Goal: Transaction & Acquisition: Purchase product/service

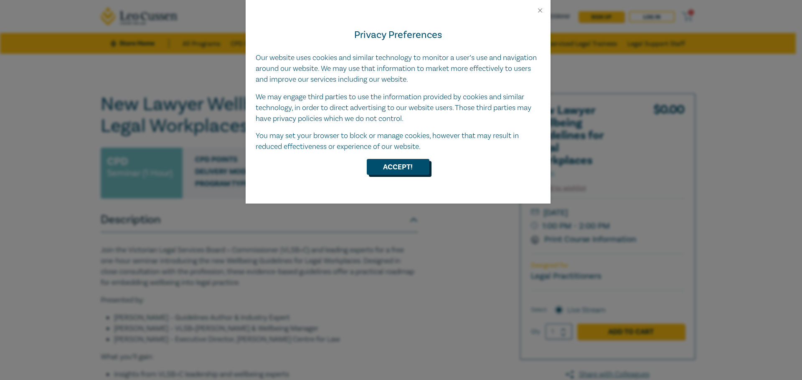
click at [385, 175] on button "Accept!" at bounding box center [398, 167] width 63 height 16
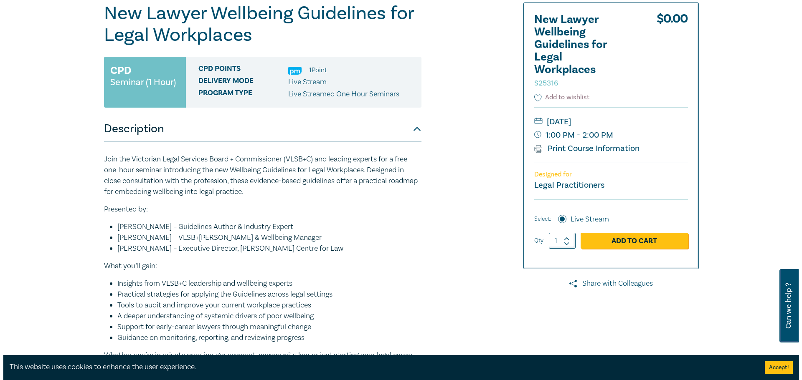
scroll to position [125, 0]
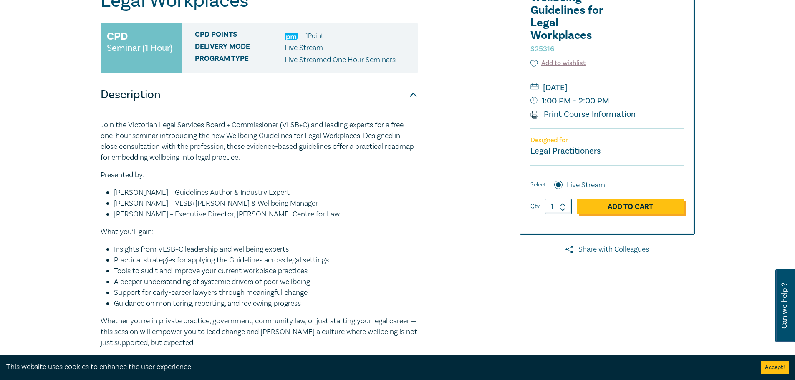
click at [639, 211] on link "Add to Cart" at bounding box center [630, 207] width 107 height 16
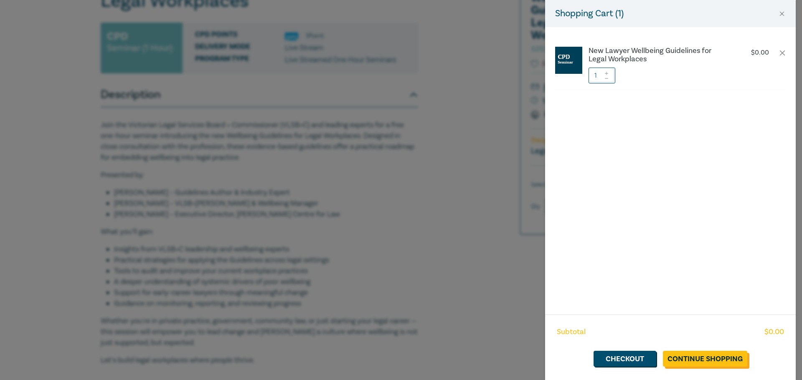
click at [699, 364] on link "Continue Shopping" at bounding box center [705, 359] width 84 height 16
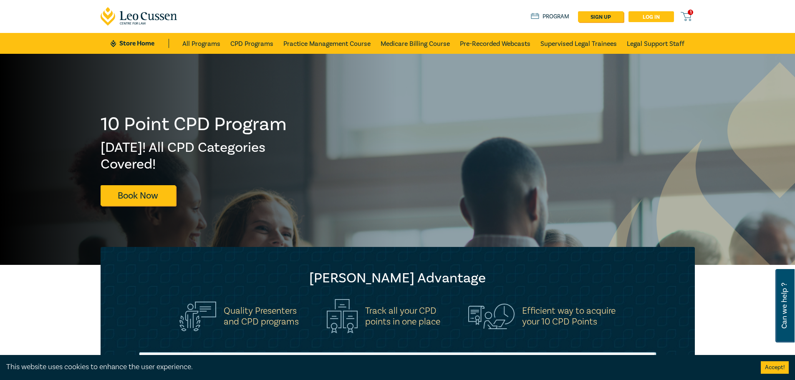
click at [643, 19] on link "Log in" at bounding box center [652, 16] width 46 height 11
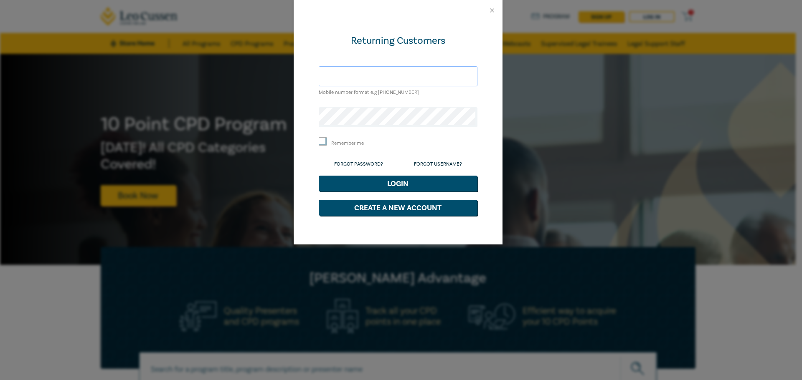
click at [355, 81] on input "text" at bounding box center [398, 76] width 159 height 20
click at [368, 77] on input "sama.ibrahim@yahoo.com" at bounding box center [398, 76] width 159 height 20
type input "[EMAIL_ADDRESS][DOMAIN_NAME]"
click at [319, 176] on button "Login" at bounding box center [398, 184] width 159 height 16
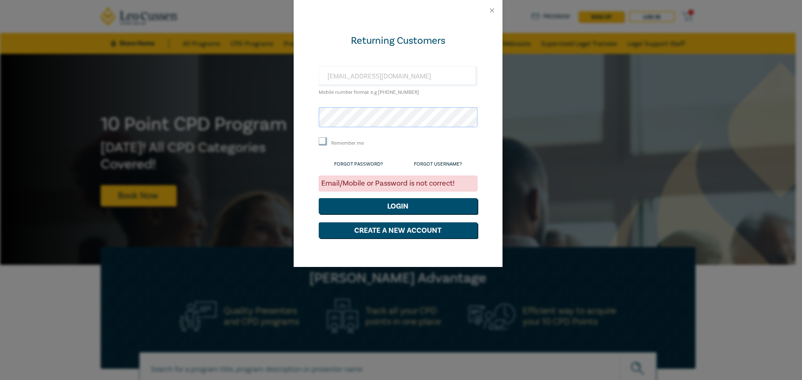
click at [285, 123] on div "Returning Customers sama.ibrahim96@yahoo.com Mobile number format e.g +61 00000…" at bounding box center [401, 190] width 802 height 380
click at [319, 198] on button "Login" at bounding box center [398, 206] width 159 height 16
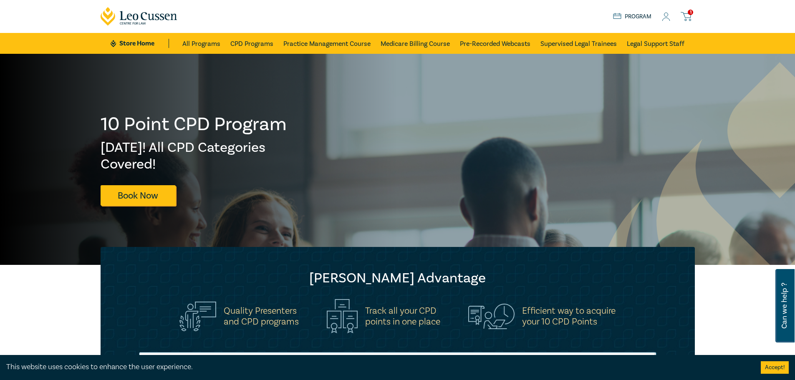
click at [688, 17] on icon at bounding box center [686, 16] width 10 height 10
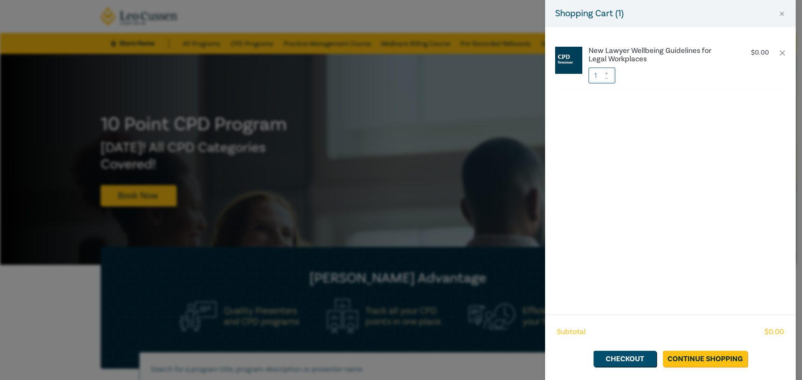
click at [634, 368] on div "Subtotal $ 0.00 Checkout Continue Shopping" at bounding box center [670, 348] width 250 height 66
click at [634, 365] on link "Checkout" at bounding box center [624, 359] width 63 height 16
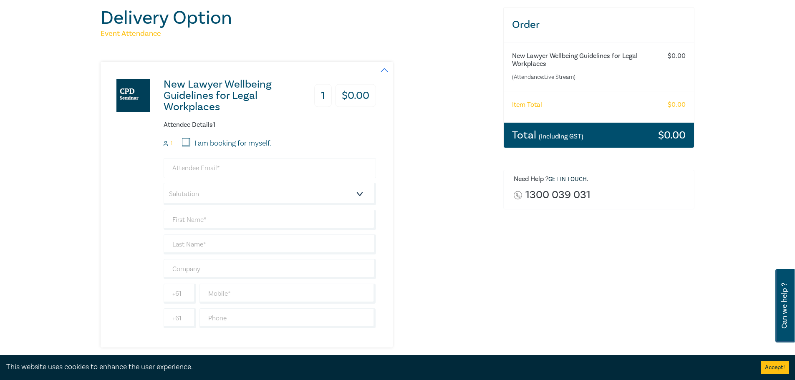
scroll to position [83, 0]
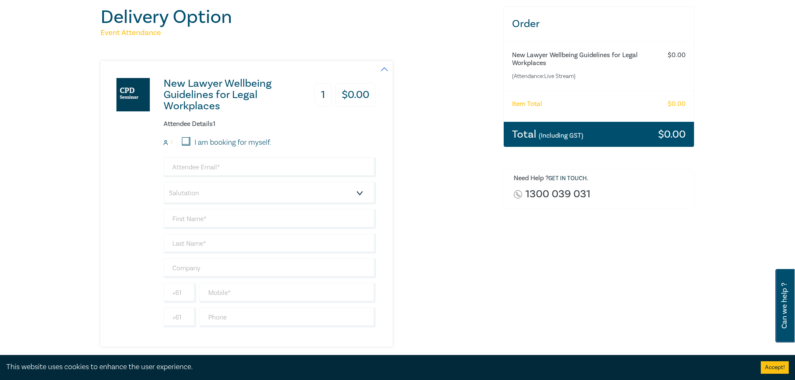
click at [201, 142] on label "I am booking for myself." at bounding box center [233, 142] width 77 height 11
click at [190, 142] on input "I am booking for myself." at bounding box center [186, 141] width 8 height 8
checkbox input "true"
type input "[EMAIL_ADDRESS][DOMAIN_NAME]"
type input "Sama"
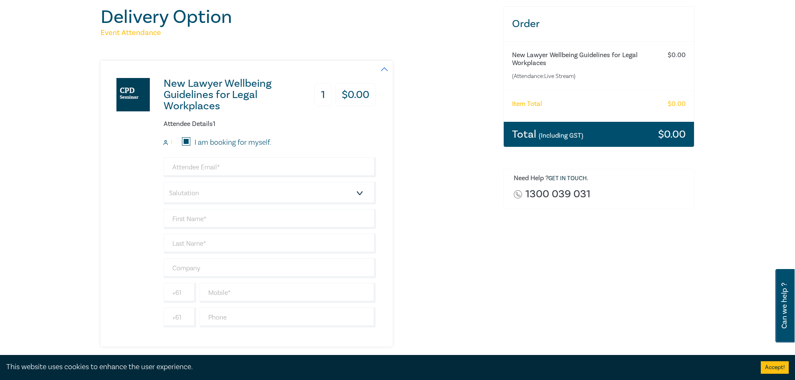
type input "[PERSON_NAME]"
type input "459397600"
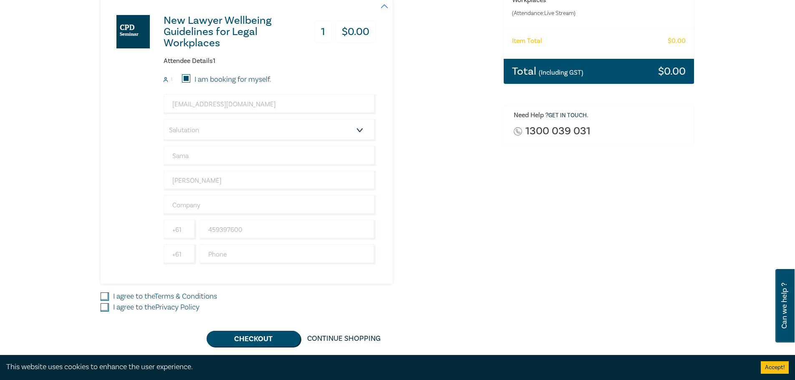
scroll to position [167, 0]
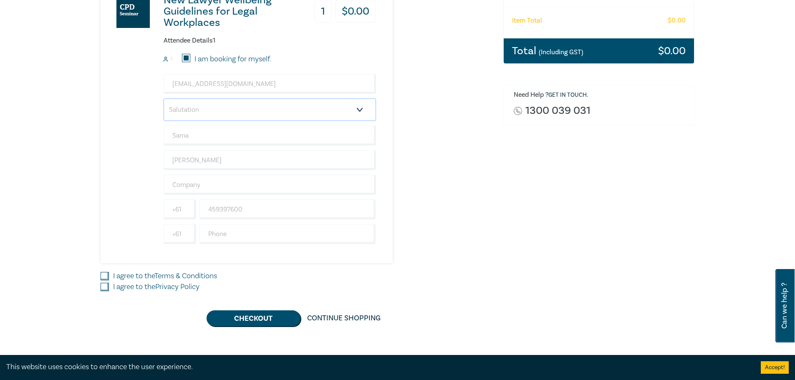
click at [179, 114] on select "Salutation Mr. Mrs. Ms. Miss Dr. Prof. Other" at bounding box center [270, 110] width 212 height 23
click at [164, 99] on select "Salutation Mr. Mrs. Ms. Miss Dr. Prof. Other" at bounding box center [270, 110] width 212 height 23
click at [177, 107] on select "Salutation Mr. Mrs. Ms. Miss Dr. Prof. Other" at bounding box center [270, 110] width 212 height 23
select select "Miss"
click at [164, 99] on select "Salutation Mr. Mrs. Ms. Miss Dr. Prof. Other" at bounding box center [270, 110] width 212 height 23
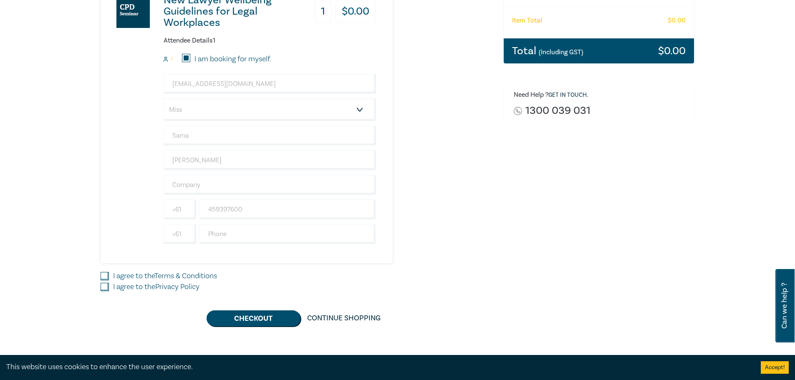
click at [107, 164] on div "New Lawyer Wellbeing Guidelines for Legal Workplaces 1 $ 0.00 Attendee Details …" at bounding box center [239, 120] width 276 height 286
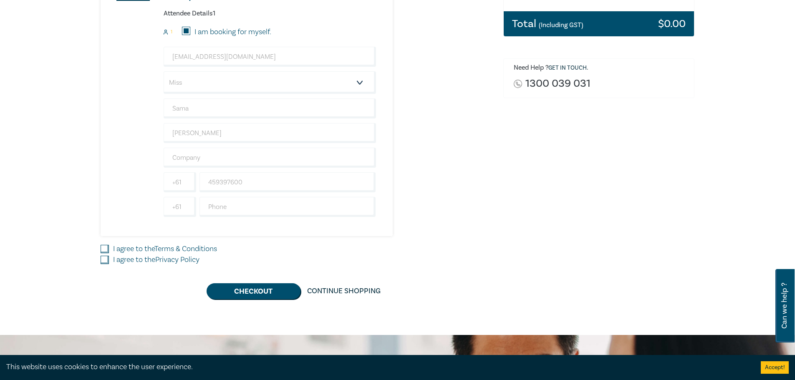
scroll to position [209, 0]
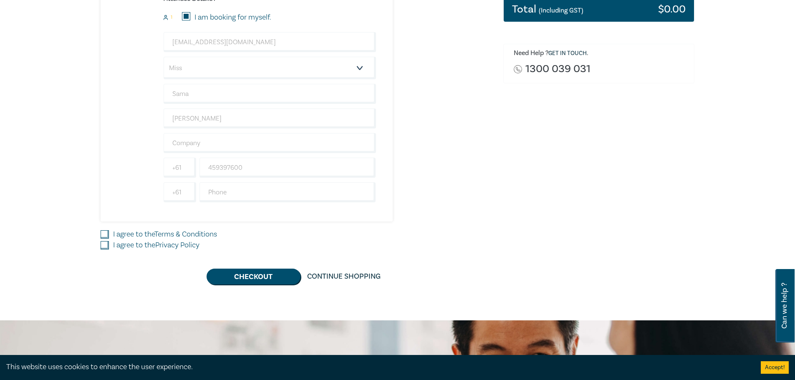
click at [130, 236] on label "I agree to the Terms & Conditions" at bounding box center [165, 234] width 104 height 11
click at [109, 236] on input "I agree to the Terms & Conditions" at bounding box center [105, 234] width 8 height 8
checkbox input "true"
click at [129, 241] on label "I agree to the Privacy Policy" at bounding box center [156, 245] width 86 height 11
click at [109, 241] on input "I agree to the Privacy Policy" at bounding box center [105, 245] width 8 height 8
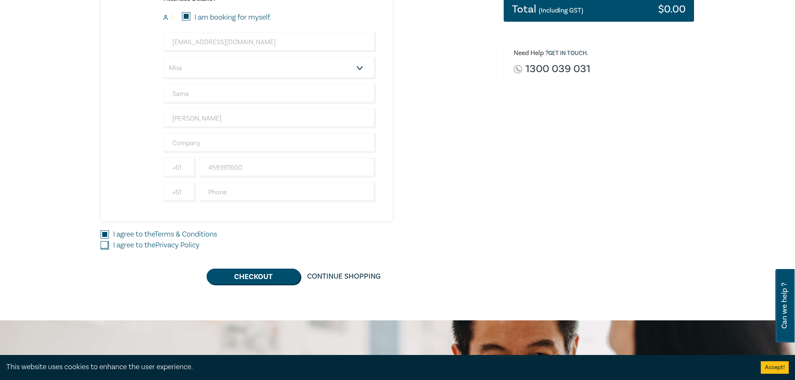
checkbox input "true"
click at [243, 277] on button "Checkout" at bounding box center [254, 277] width 94 height 16
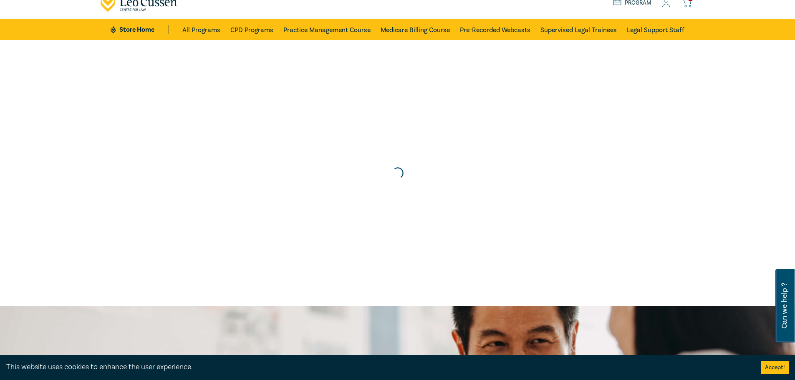
scroll to position [0, 0]
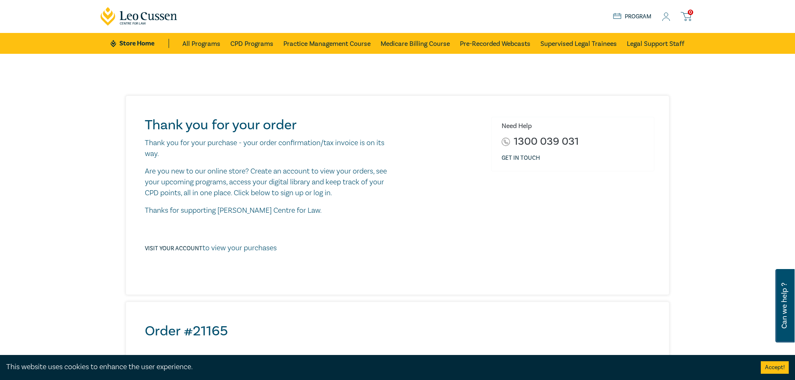
click at [670, 16] on icon at bounding box center [666, 17] width 8 height 9
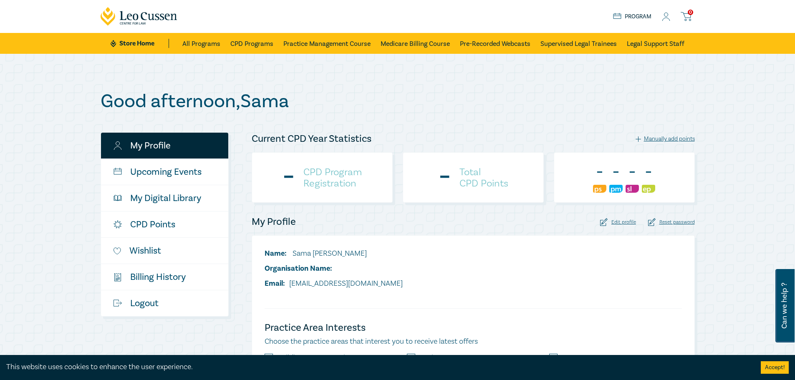
checkbox input "true"
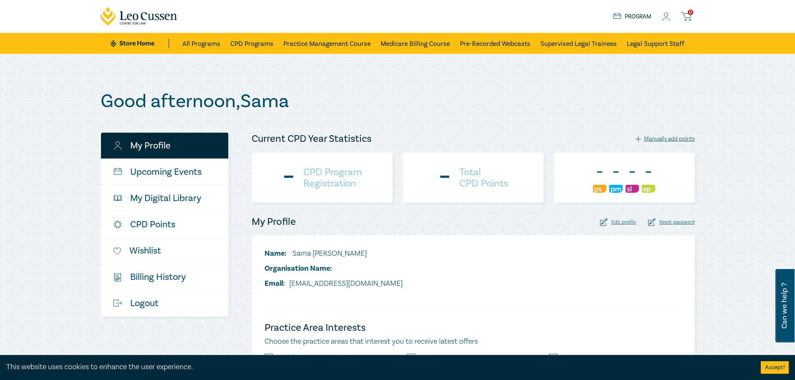
checkbox input "true"
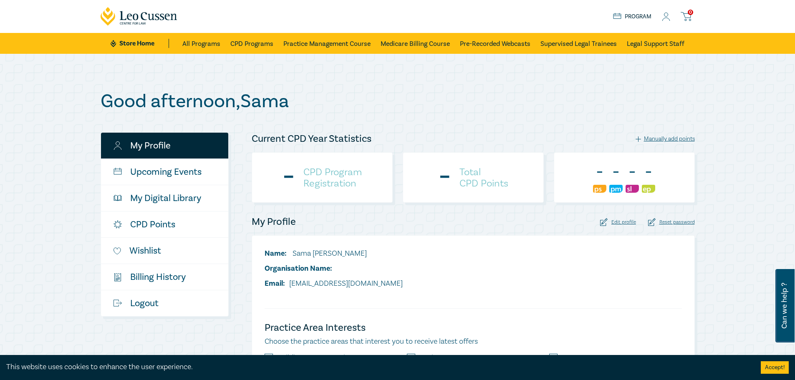
checkbox input "true"
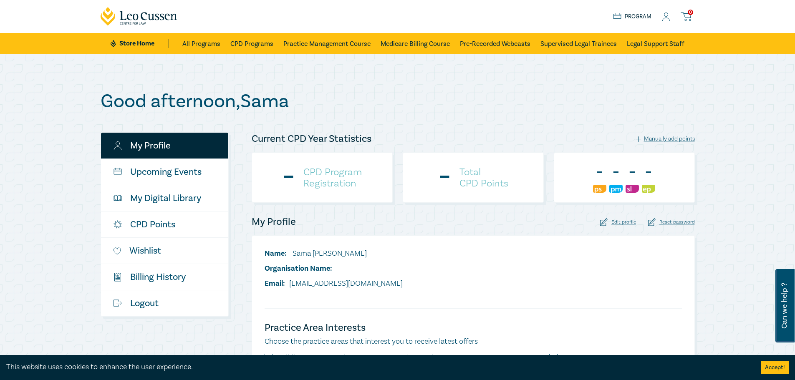
checkbox input "true"
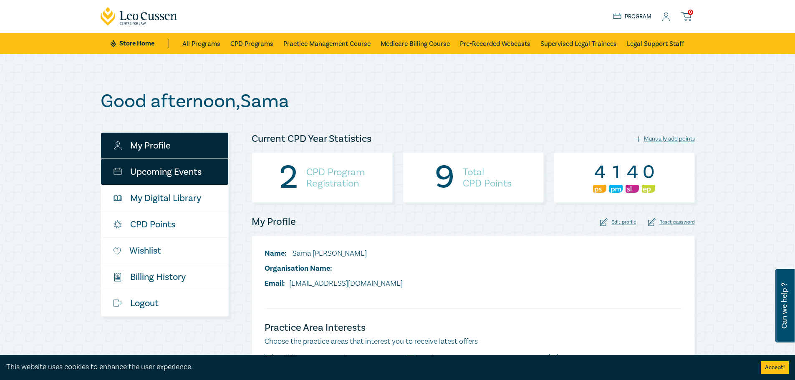
click at [164, 179] on link "Upcoming Events" at bounding box center [164, 172] width 127 height 26
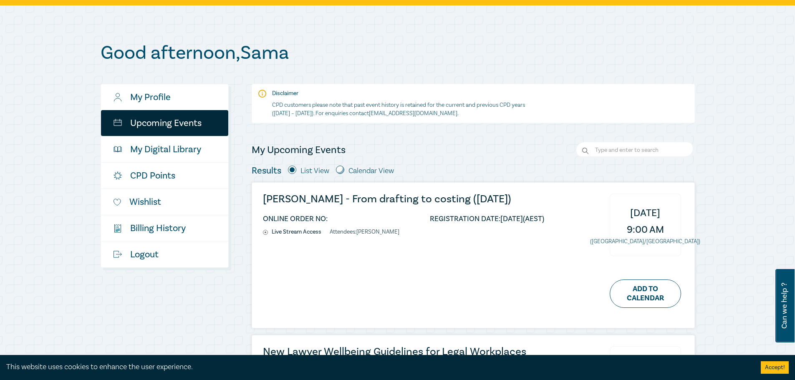
scroll to position [209, 0]
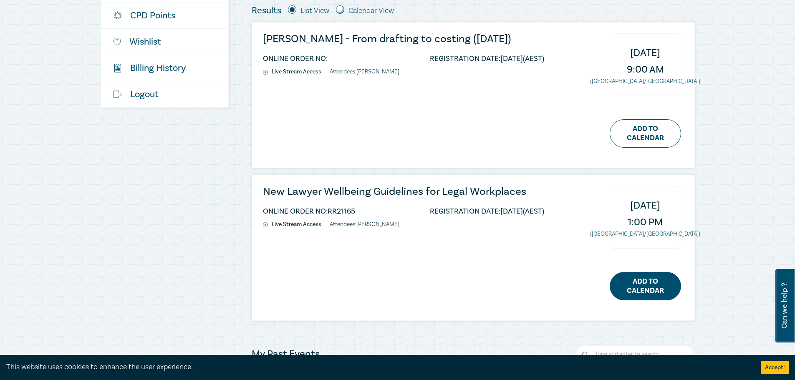
click at [644, 291] on link "Add to Calendar" at bounding box center [645, 286] width 71 height 28
click at [388, 192] on h3 "New Lawyer Wellbeing Guidelines for Legal Workplaces" at bounding box center [403, 191] width 281 height 11
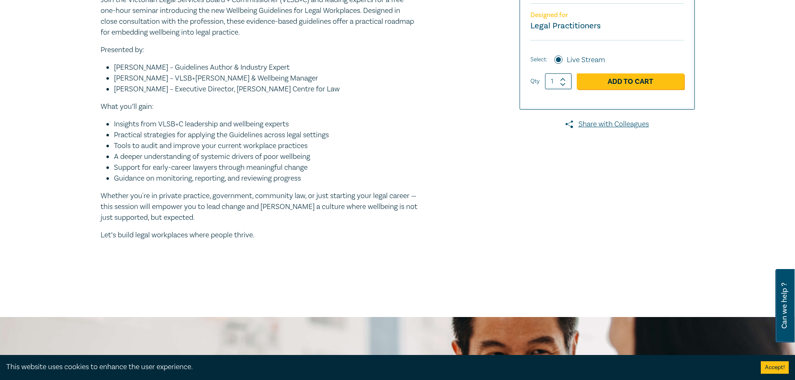
scroll to position [83, 0]
